Goal: Task Accomplishment & Management: Manage account settings

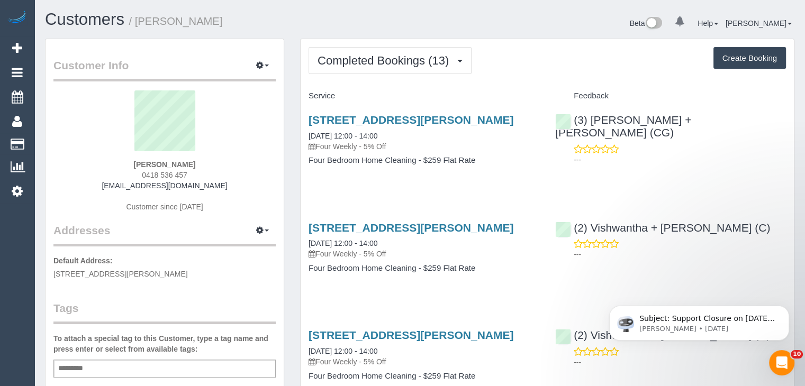
scroll to position [1609, 805]
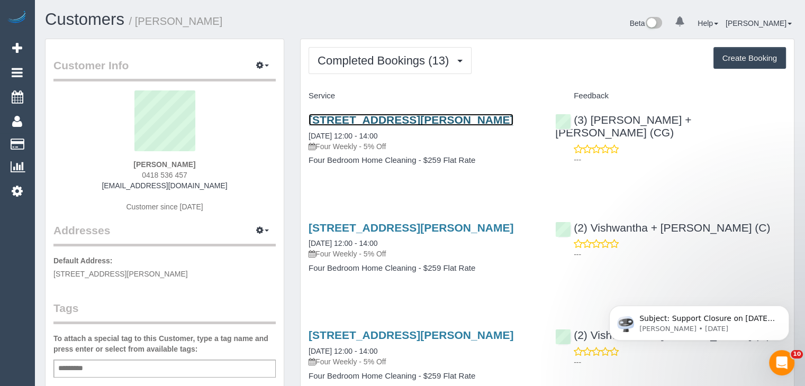
click at [362, 123] on link "1a Davis Street, Doncaster, VIC 3108" at bounding box center [411, 120] width 205 height 12
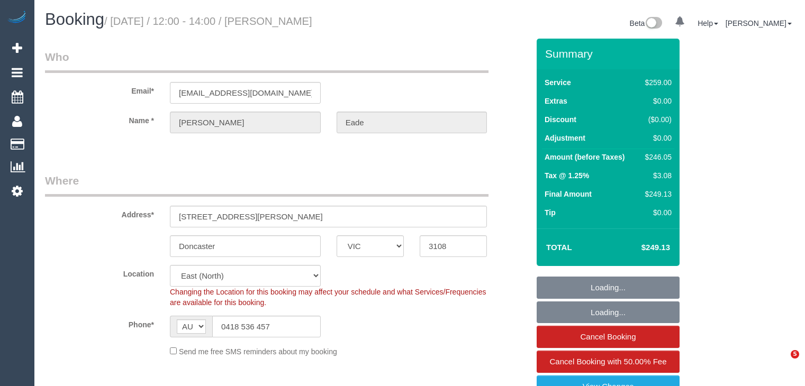
select select "VIC"
select select "object:565"
select select "string:stripe-pm_1QFMuQ2GScqysDRVZfGy2afx"
select select "spot1"
select select "number:28"
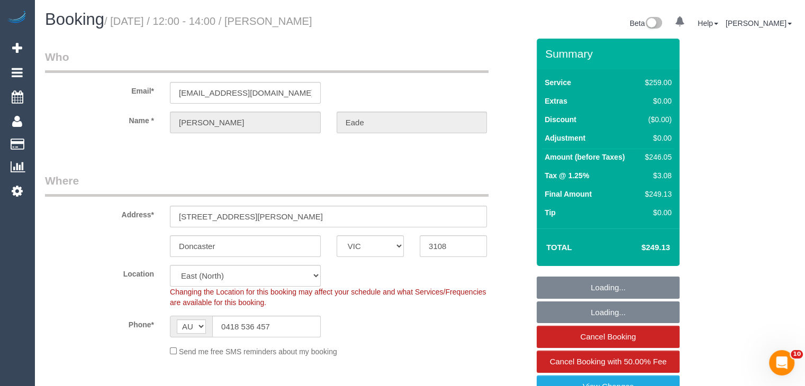
select select "number:14"
select select "number:19"
select select "number:22"
select select "number:33"
select select "number:12"
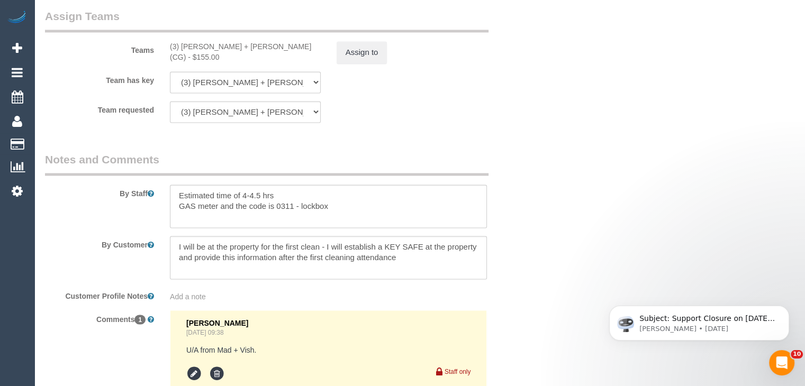
scroll to position [1694, 0]
